Goal: Information Seeking & Learning: Find specific fact

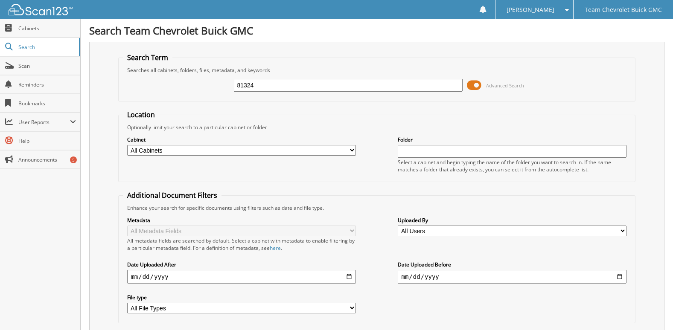
drag, startPoint x: 259, startPoint y: 87, endPoint x: 180, endPoint y: 89, distance: 79.0
click at [180, 89] on div "81324 Advanced Search" at bounding box center [376, 85] width 507 height 23
type input "81192"
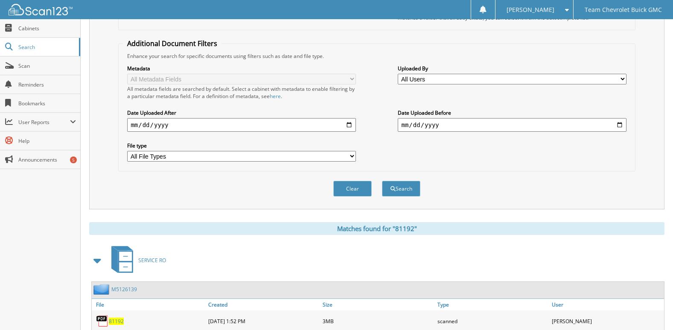
scroll to position [180, 0]
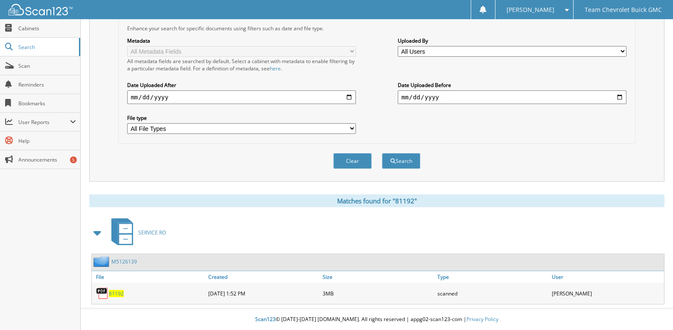
click at [117, 297] on div "81192" at bounding box center [149, 293] width 114 height 17
click at [117, 295] on span "81192" at bounding box center [116, 293] width 15 height 7
